Goal: Task Accomplishment & Management: Manage account settings

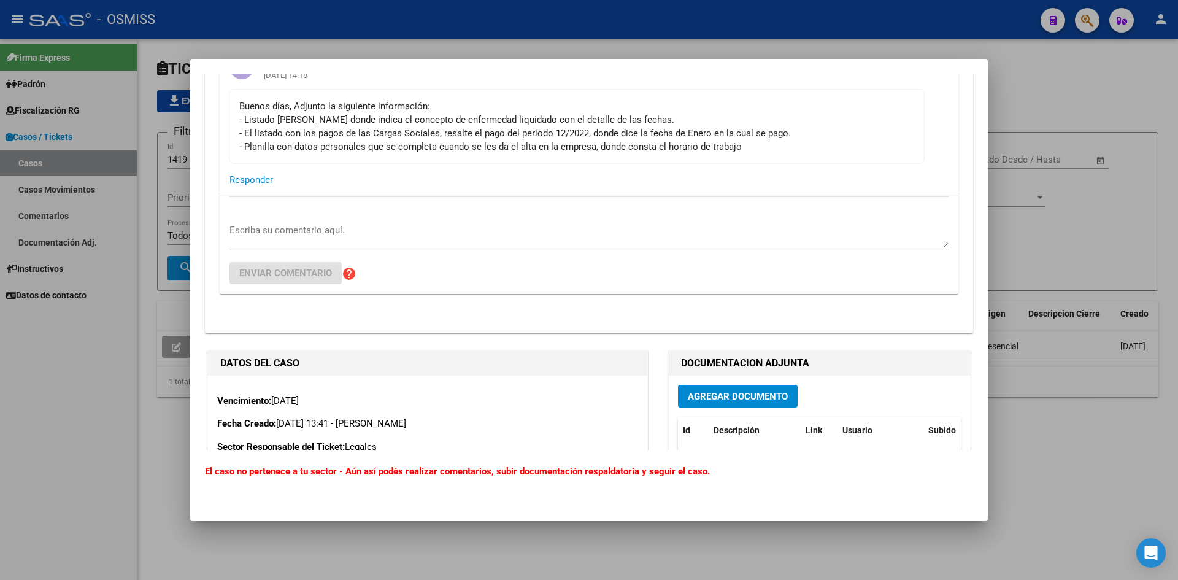
scroll to position [2516, 0]
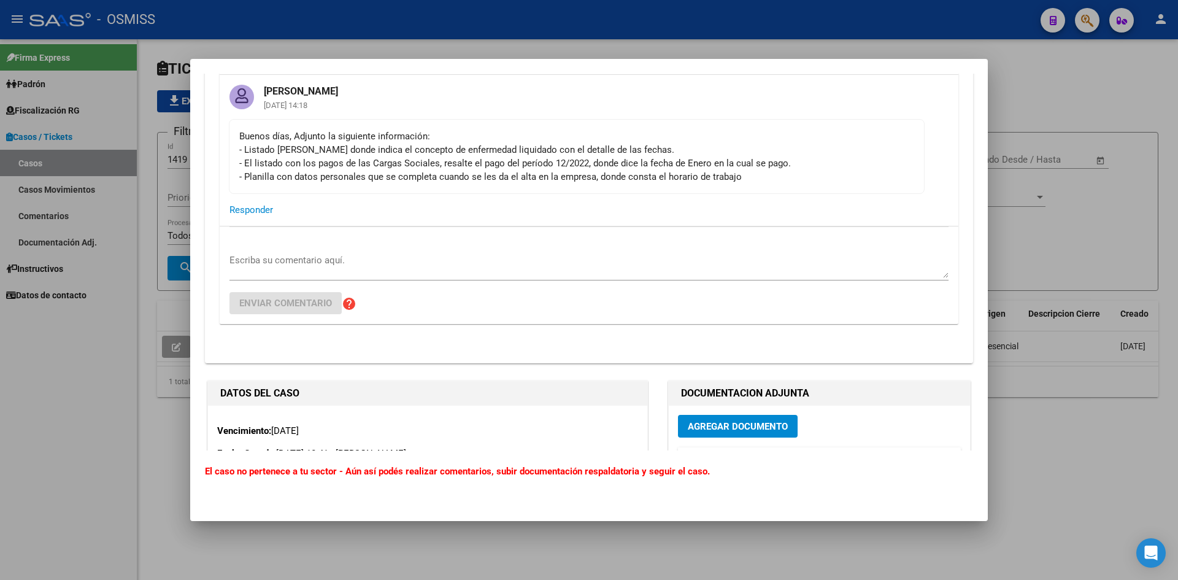
click at [1027, 87] on div at bounding box center [589, 290] width 1178 height 580
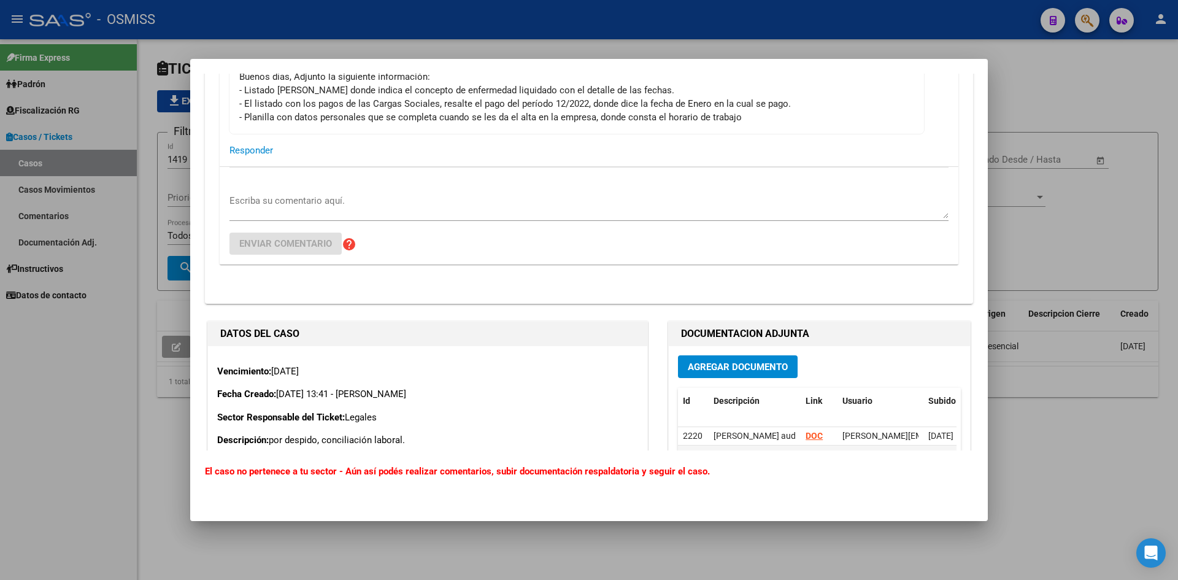
scroll to position [2577, 0]
click at [1040, 82] on div at bounding box center [589, 290] width 1178 height 580
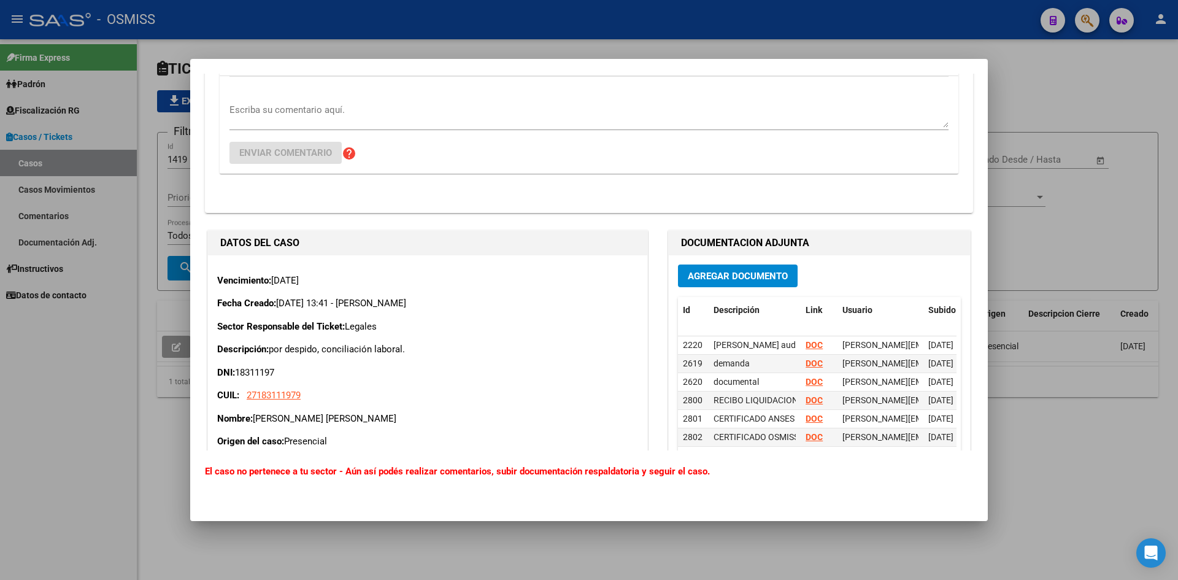
scroll to position [2700, 0]
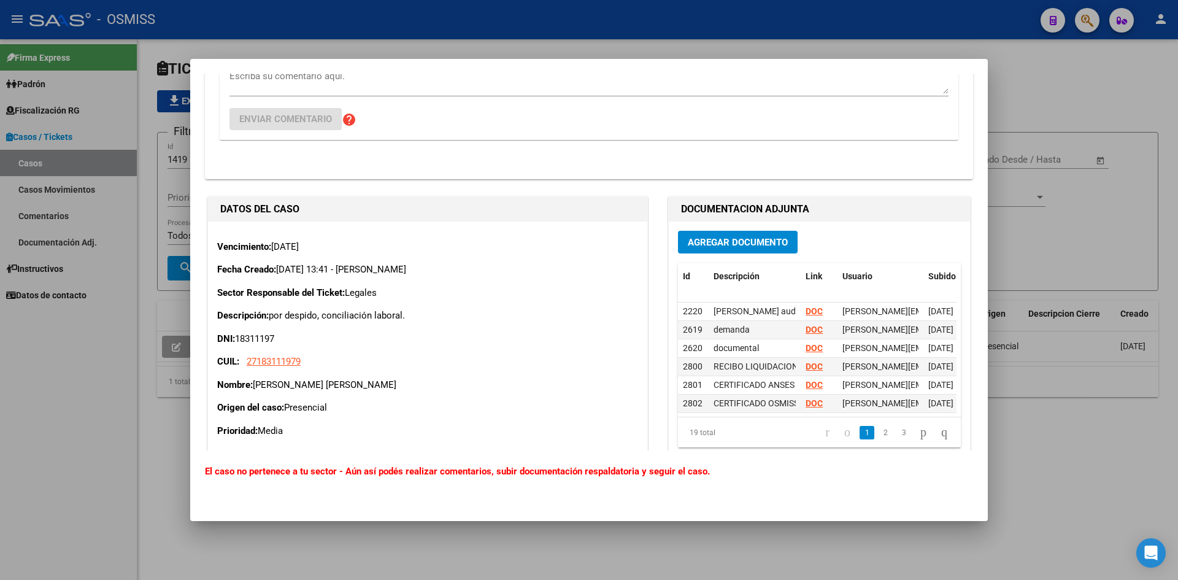
click at [1084, 77] on div at bounding box center [589, 290] width 1178 height 580
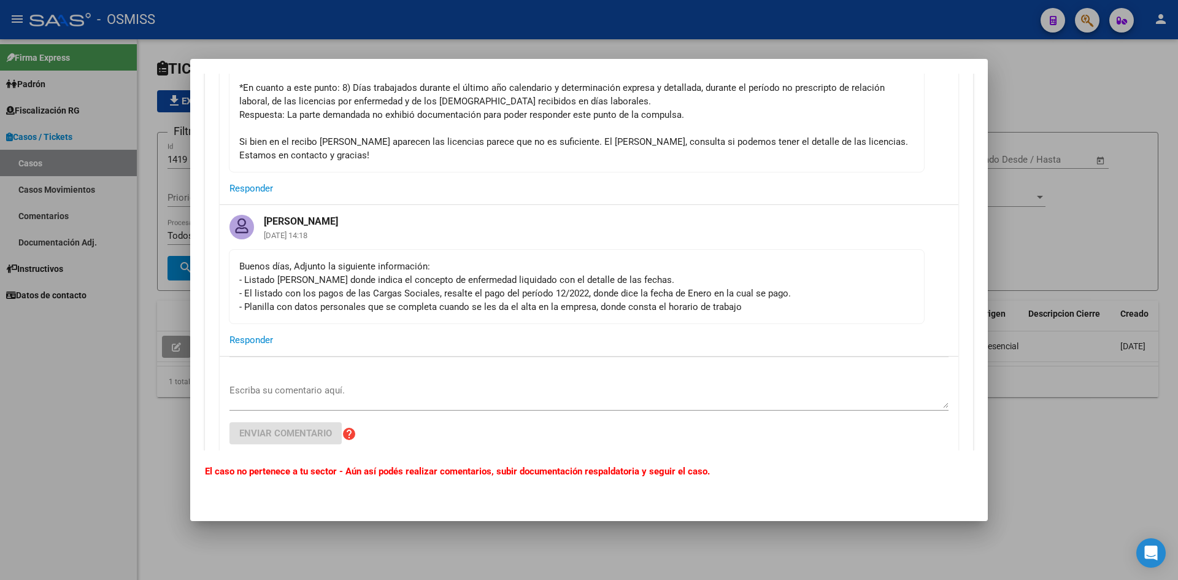
scroll to position [2455, 0]
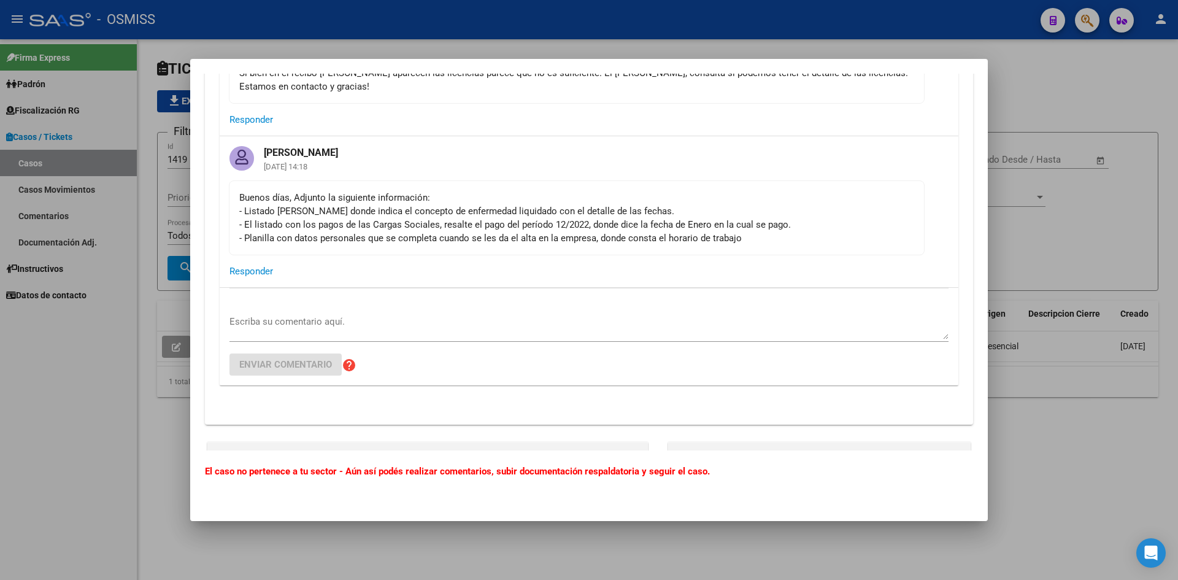
click at [1058, 90] on div at bounding box center [589, 290] width 1178 height 580
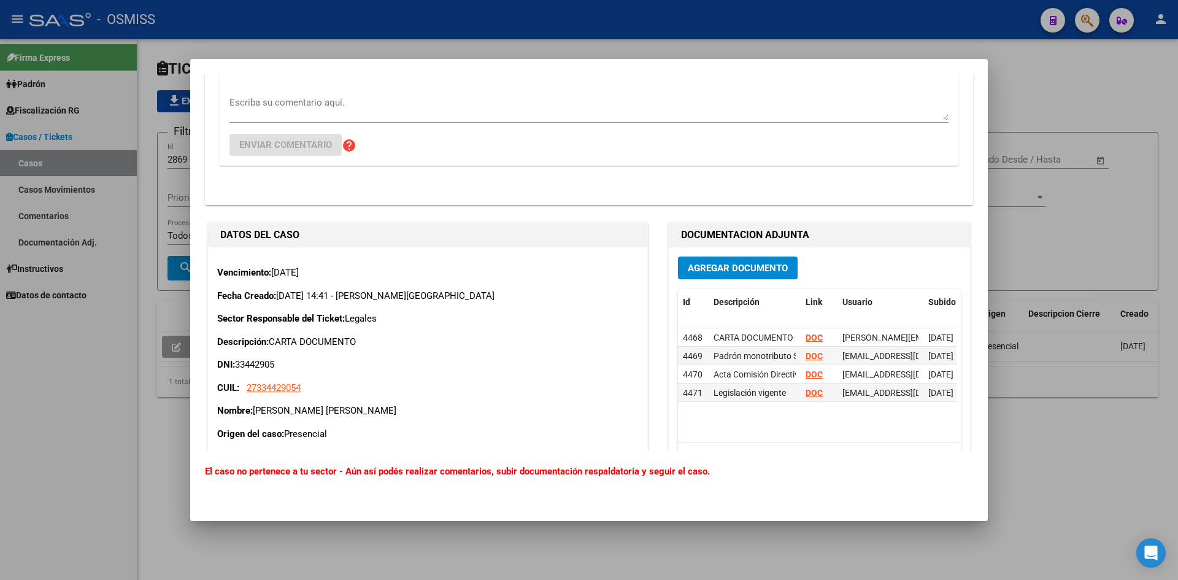
scroll to position [368, 0]
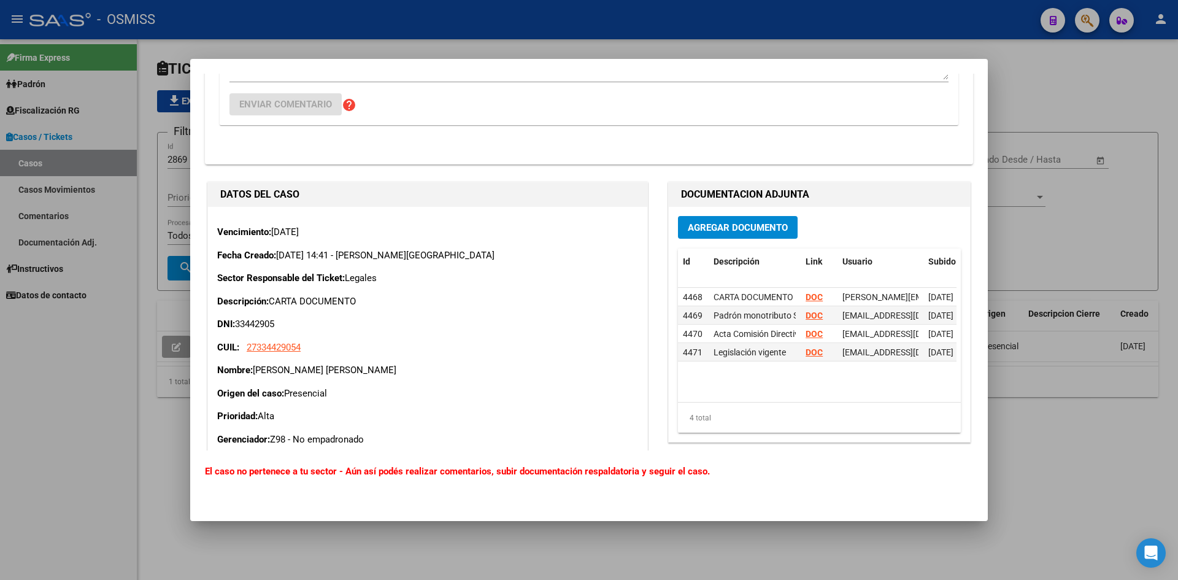
click at [1038, 99] on div at bounding box center [589, 290] width 1178 height 580
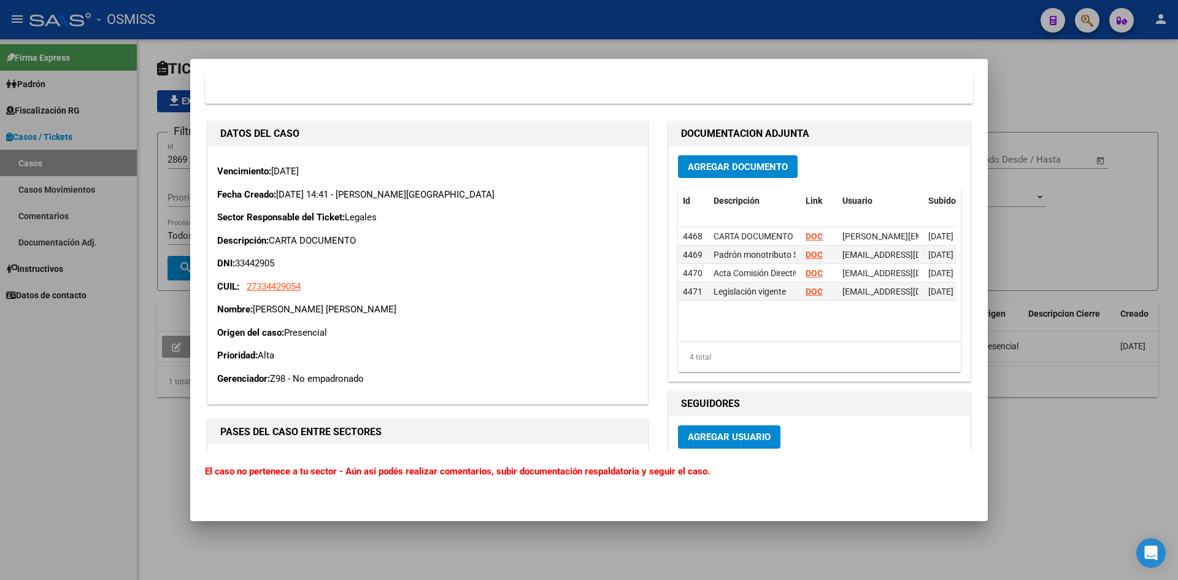
scroll to position [491, 0]
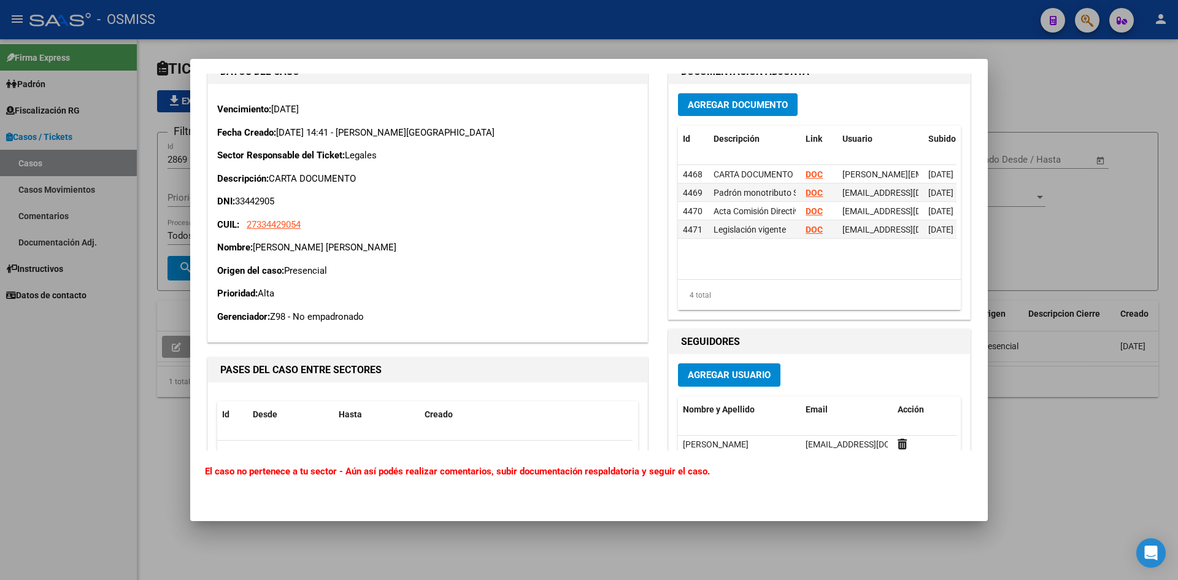
click at [1010, 72] on div at bounding box center [589, 290] width 1178 height 580
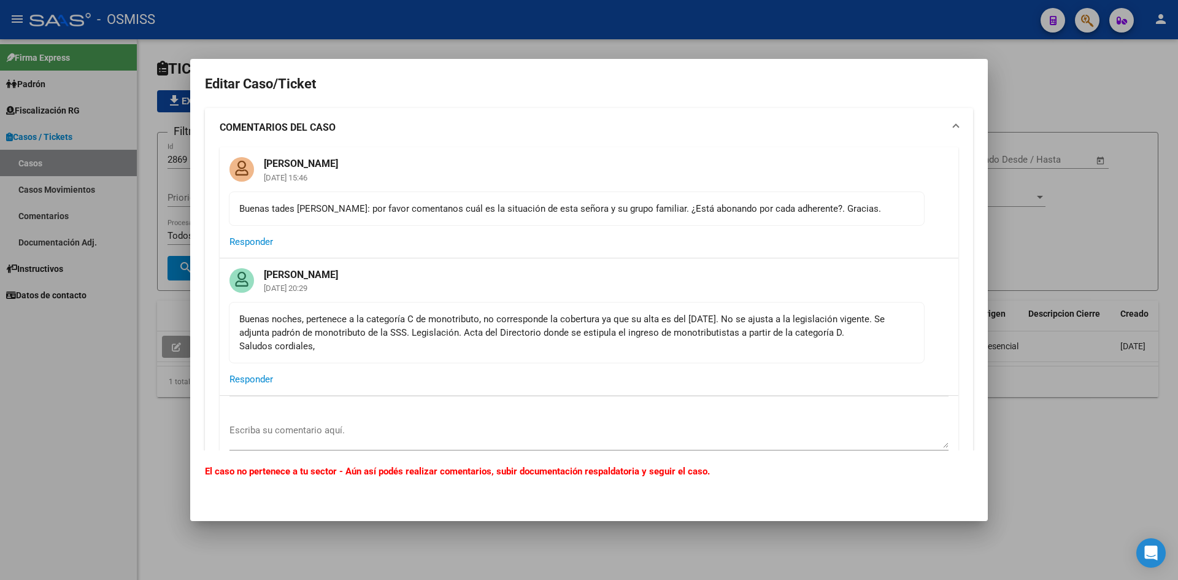
click at [1049, 85] on div at bounding box center [589, 290] width 1178 height 580
click at [1018, 91] on div at bounding box center [589, 290] width 1178 height 580
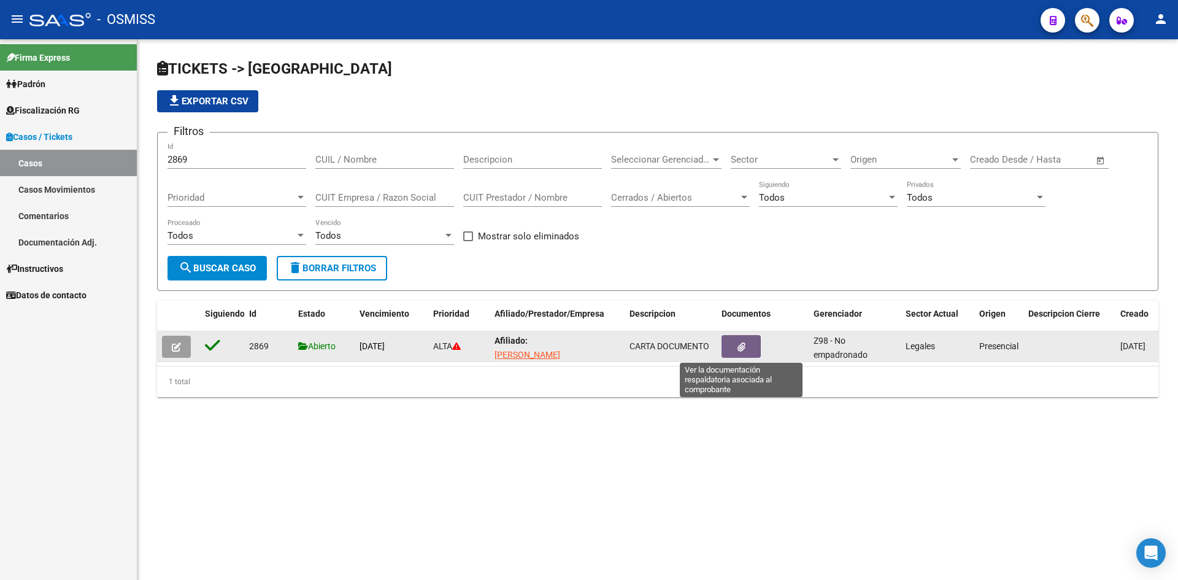
click at [736, 347] on button "button" at bounding box center [741, 346] width 39 height 23
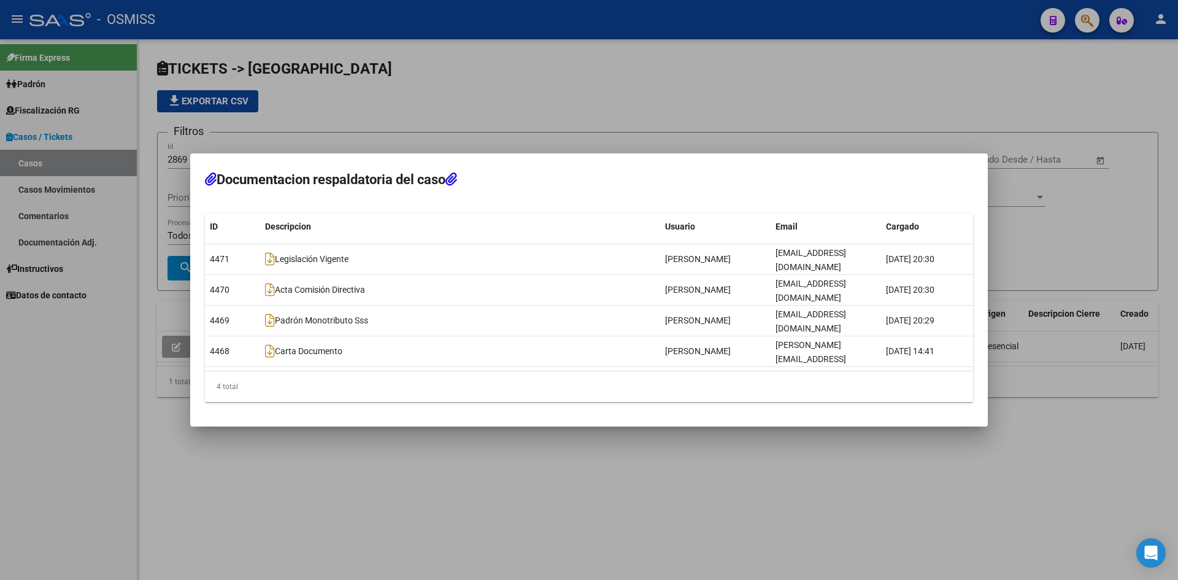
click at [669, 73] on div at bounding box center [589, 290] width 1178 height 580
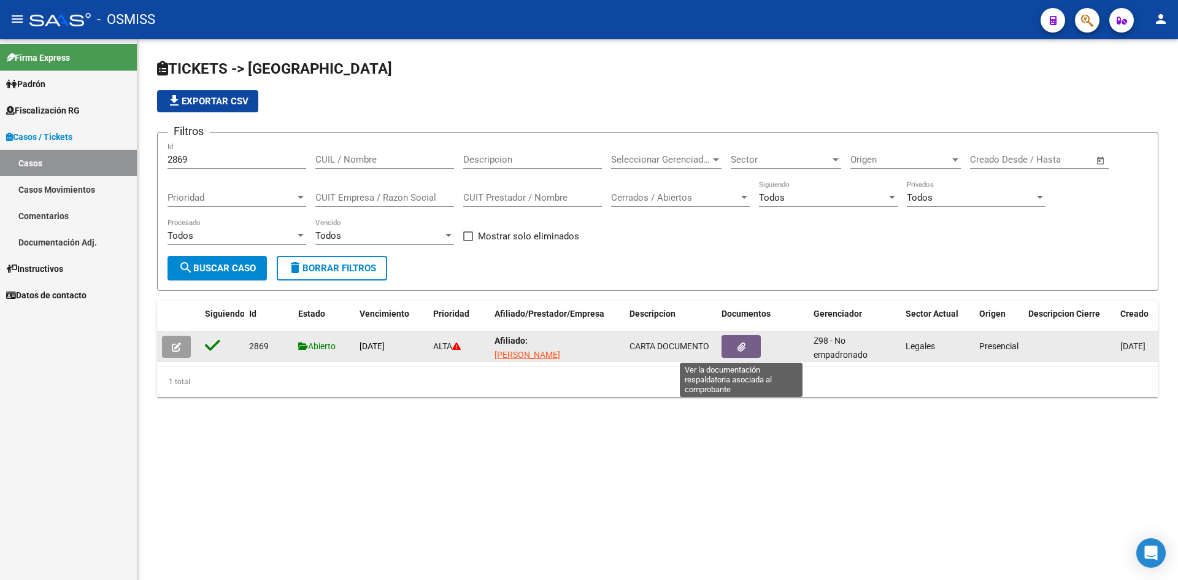
click at [735, 351] on button "button" at bounding box center [741, 346] width 39 height 23
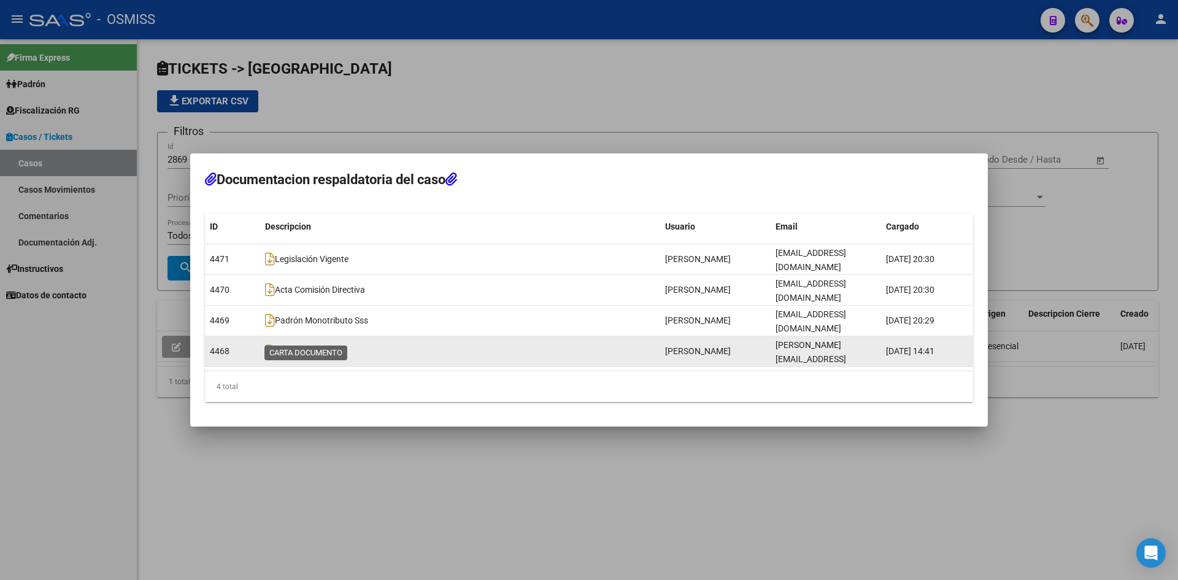
click at [342, 346] on span "Carta Documento" at bounding box center [303, 351] width 77 height 10
click at [269, 344] on icon at bounding box center [270, 351] width 10 height 14
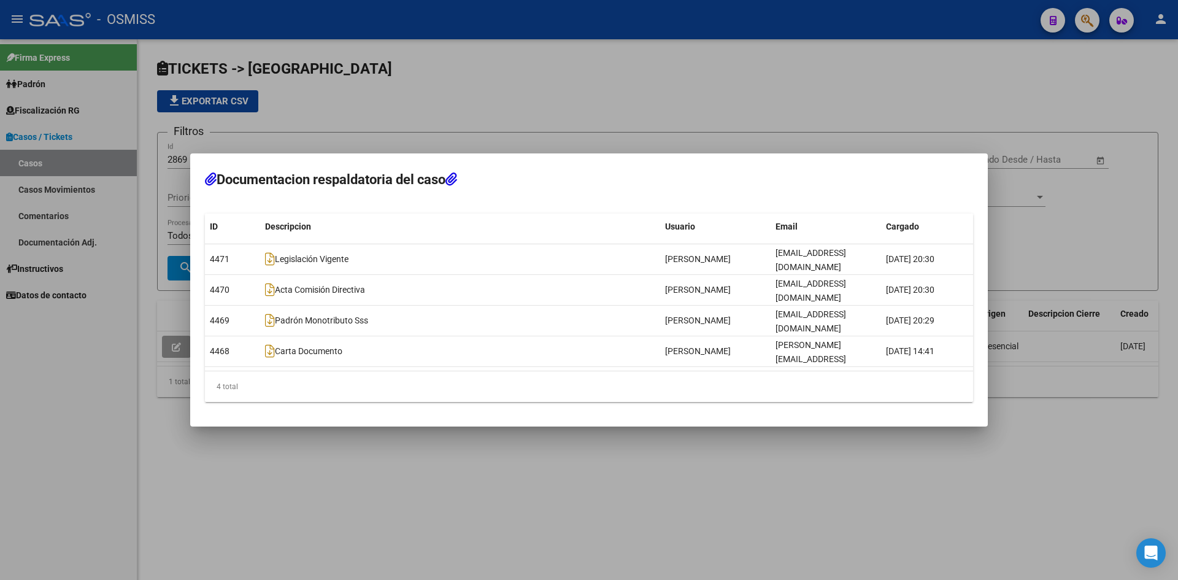
click at [690, 91] on div at bounding box center [589, 290] width 1178 height 580
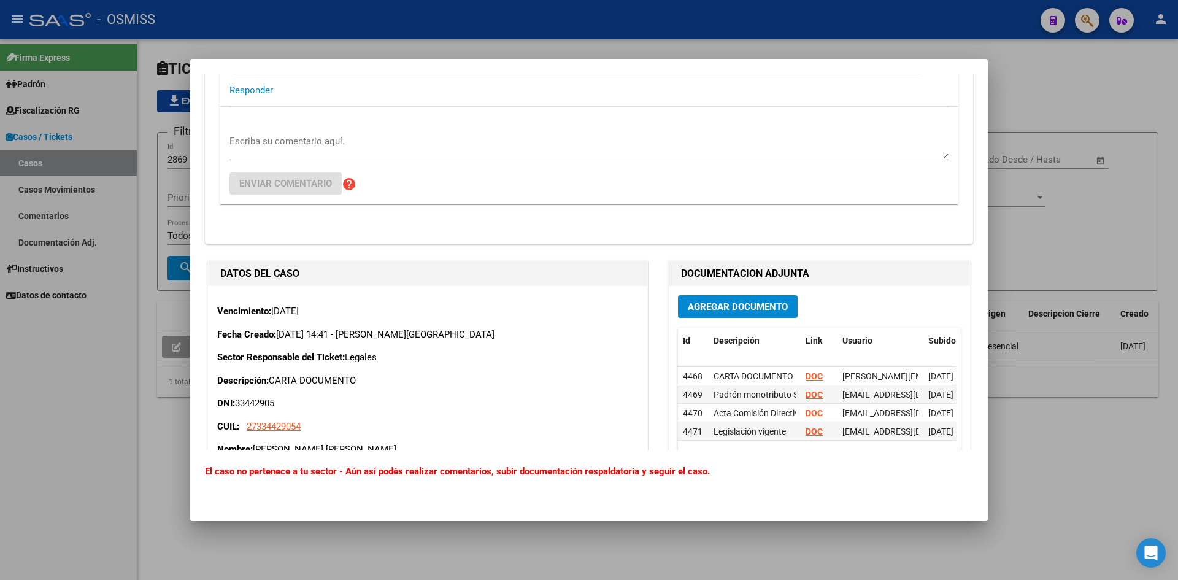
scroll to position [307, 0]
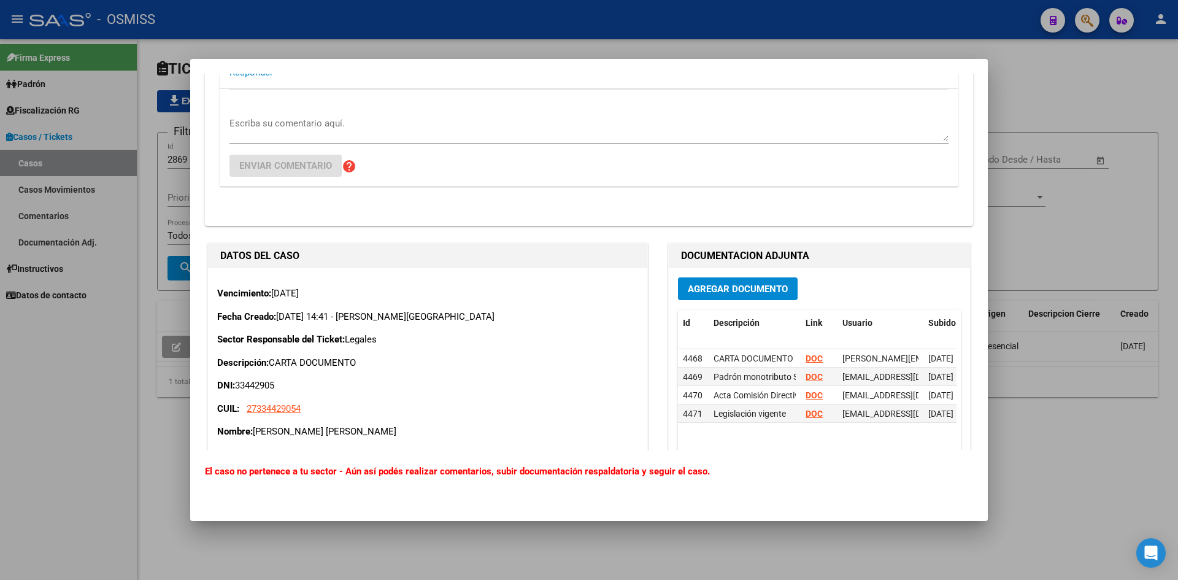
click at [1038, 91] on div at bounding box center [589, 290] width 1178 height 580
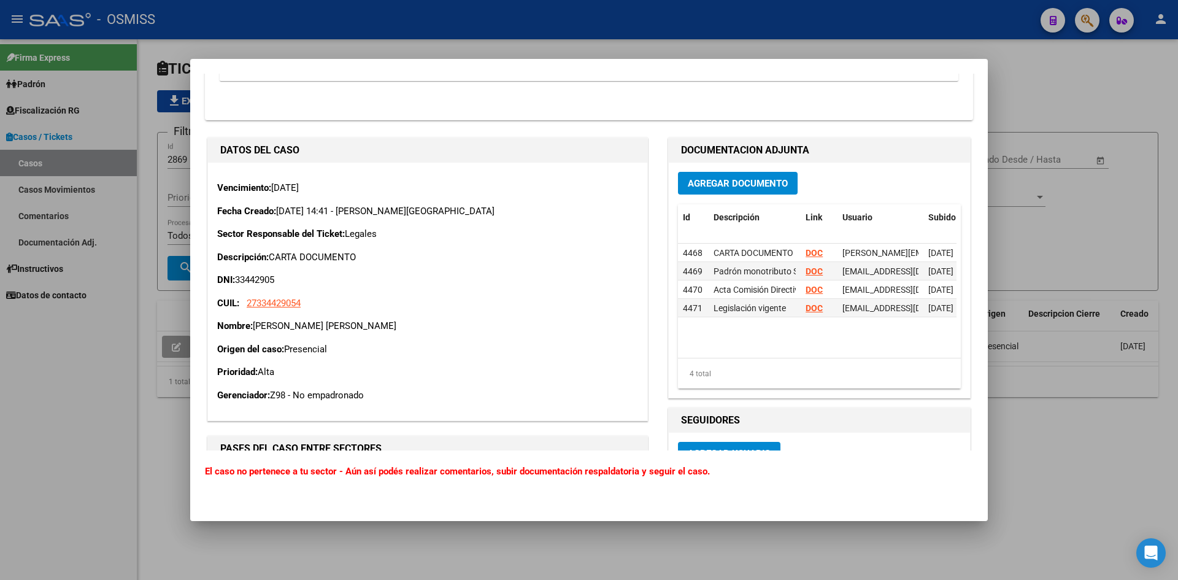
scroll to position [430, 0]
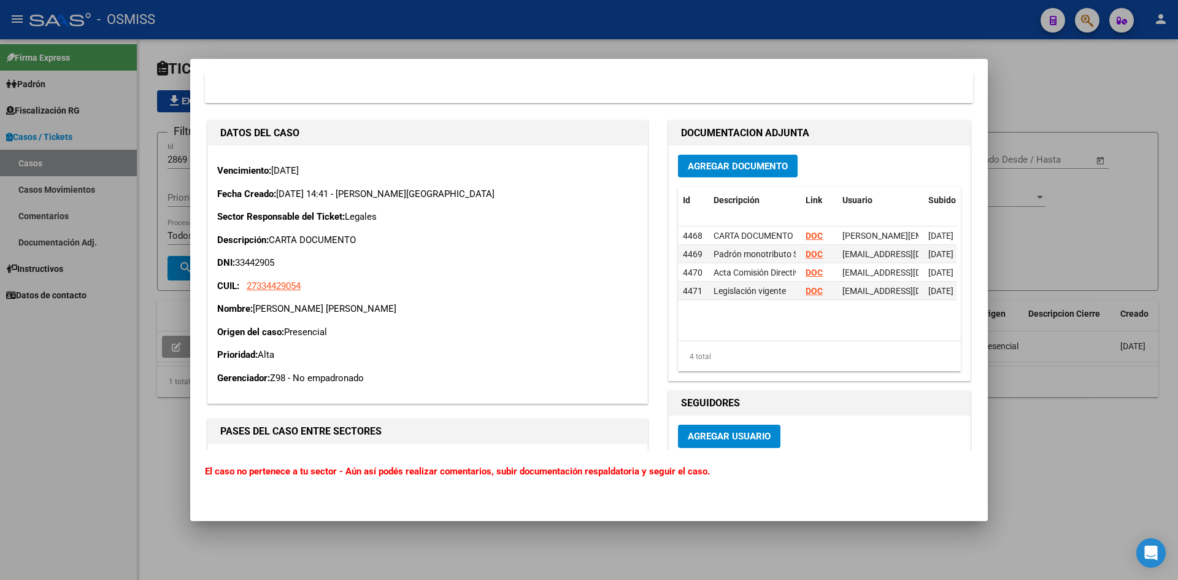
click at [1016, 79] on div at bounding box center [589, 290] width 1178 height 580
